Goal: Information Seeking & Learning: Learn about a topic

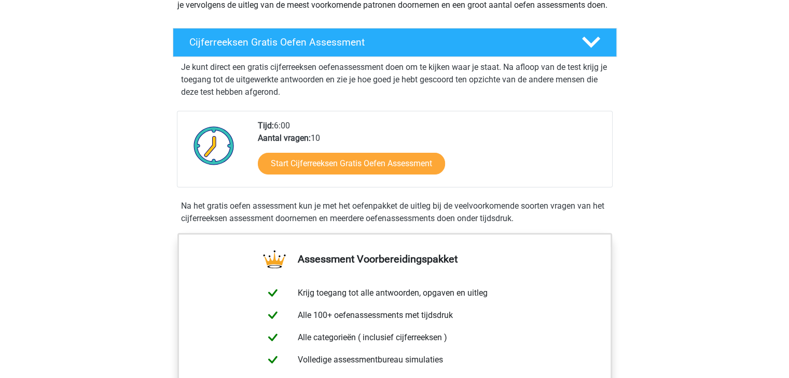
scroll to position [157, 0]
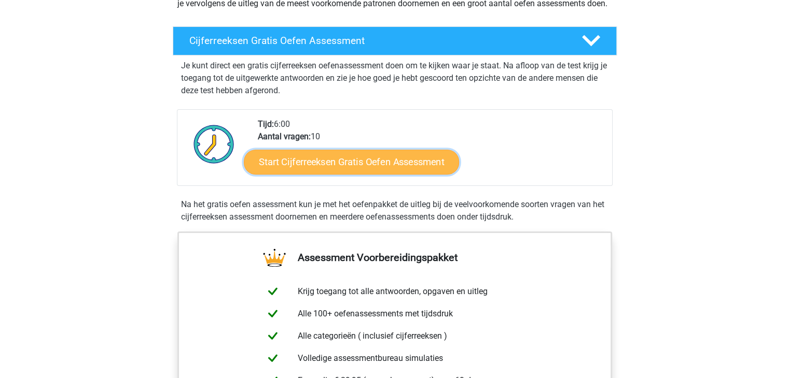
click at [344, 174] on link "Start Cijferreeksen Gratis Oefen Assessment" at bounding box center [351, 161] width 215 height 25
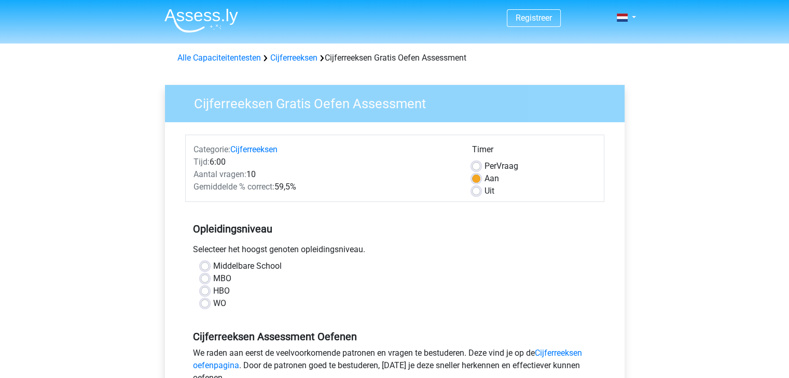
click at [213, 305] on label "WO" at bounding box center [219, 304] width 13 height 12
click at [204, 305] on input "WO" at bounding box center [205, 303] width 8 height 10
radio input "true"
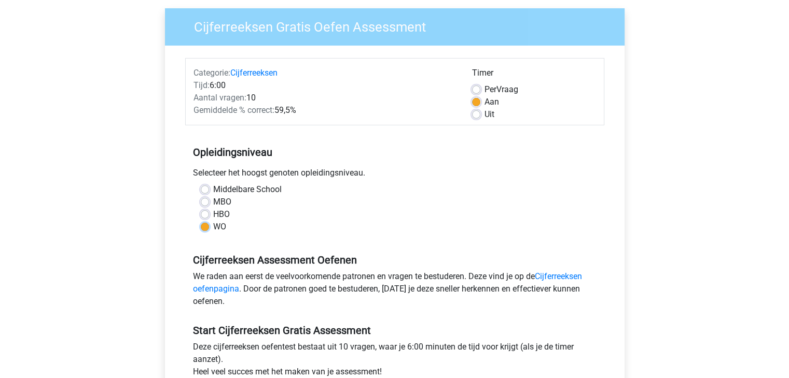
scroll to position [78, 0]
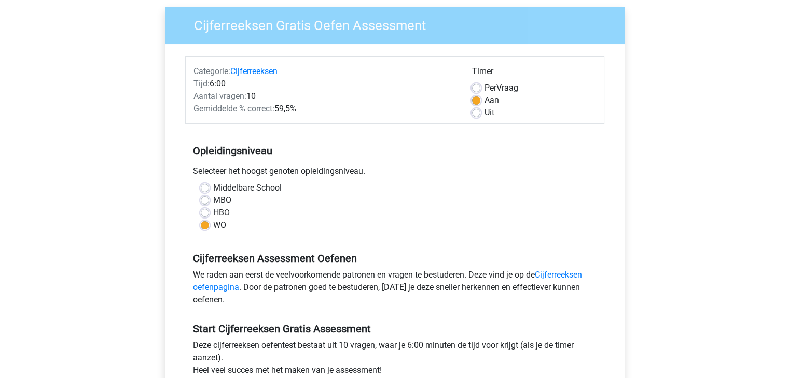
click at [484, 114] on label "Uit" at bounding box center [489, 113] width 10 height 12
click at [476, 114] on input "Uit" at bounding box center [476, 112] width 8 height 10
radio input "true"
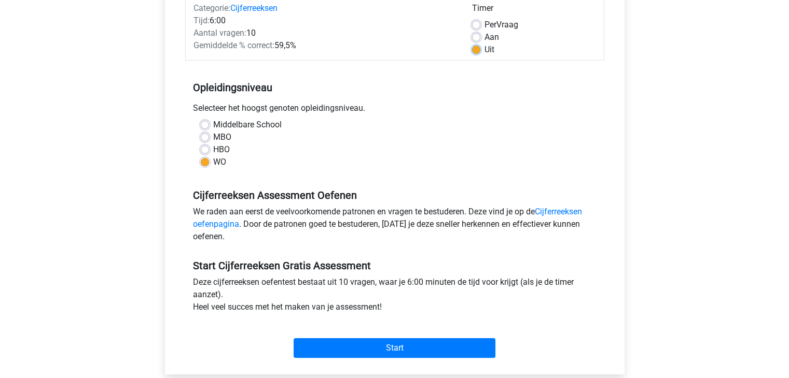
scroll to position [64, 0]
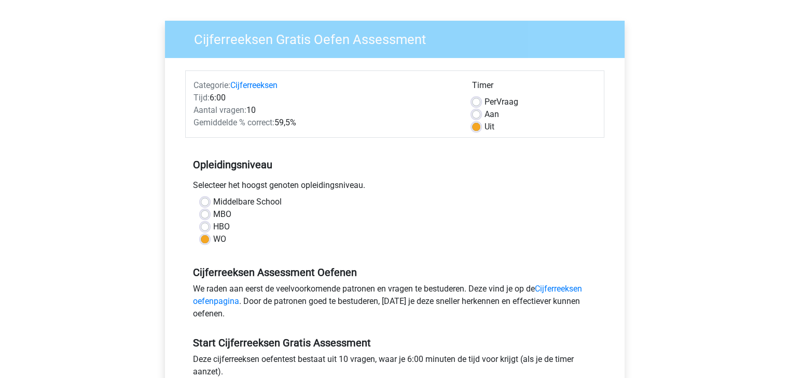
click at [481, 118] on div "Aan" at bounding box center [534, 114] width 124 height 12
click at [484, 110] on label "Aan" at bounding box center [491, 114] width 15 height 12
click at [473, 110] on input "Aan" at bounding box center [476, 113] width 8 height 10
radio input "true"
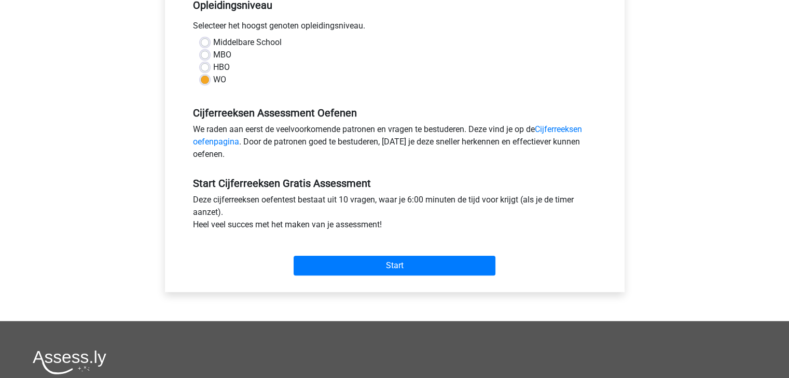
scroll to position [228, 0]
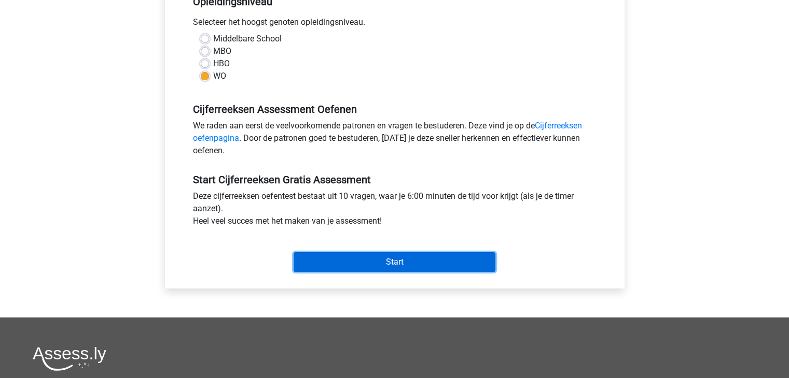
click at [389, 258] on input "Start" at bounding box center [394, 262] width 202 height 20
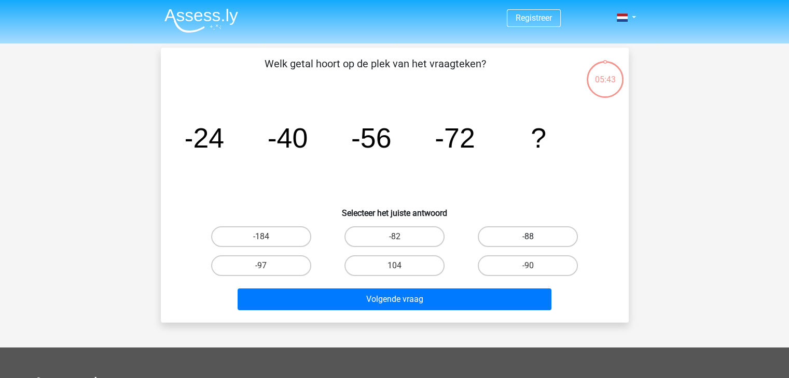
click at [500, 231] on label "-88" at bounding box center [528, 237] width 100 height 21
click at [528, 237] on input "-88" at bounding box center [531, 240] width 7 height 7
radio input "true"
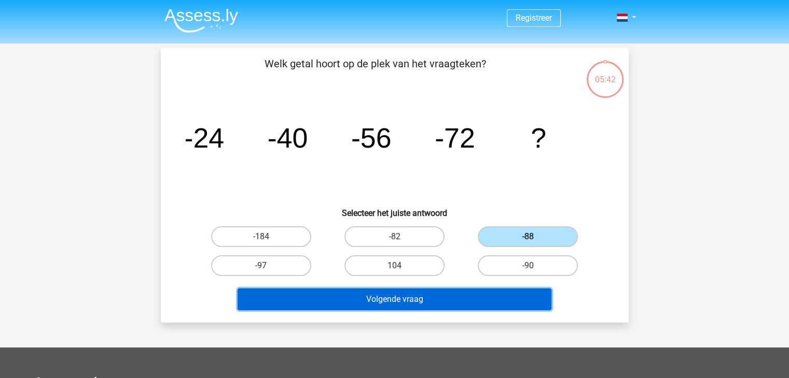
click at [413, 302] on button "Volgende vraag" at bounding box center [394, 300] width 314 height 22
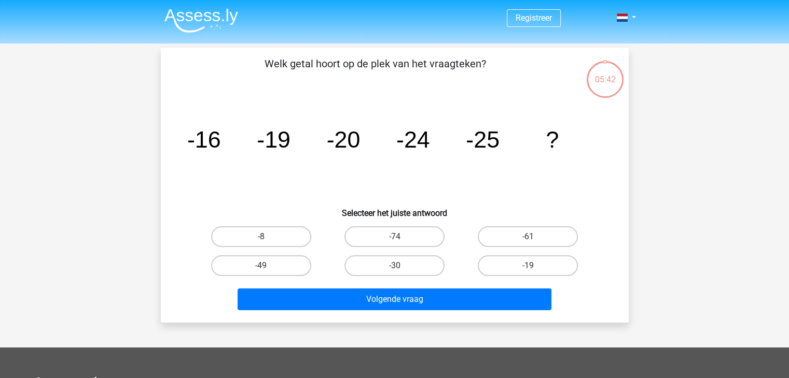
scroll to position [48, 0]
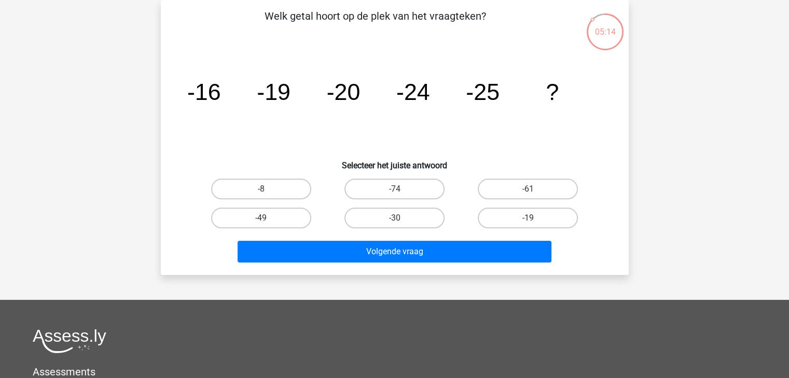
click at [399, 220] on input "-30" at bounding box center [397, 221] width 7 height 7
radio input "true"
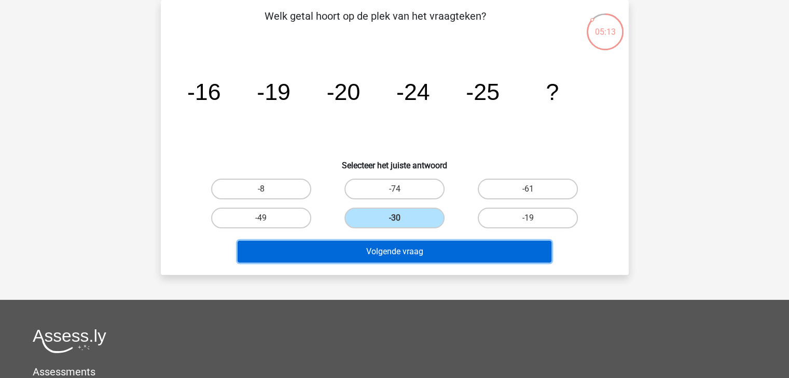
click at [384, 247] on button "Volgende vraag" at bounding box center [394, 252] width 314 height 22
